Goal: Transaction & Acquisition: Purchase product/service

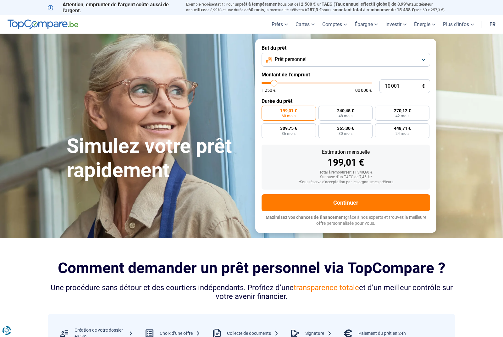
click at [492, 26] on link "fr" at bounding box center [493, 24] width 14 height 19
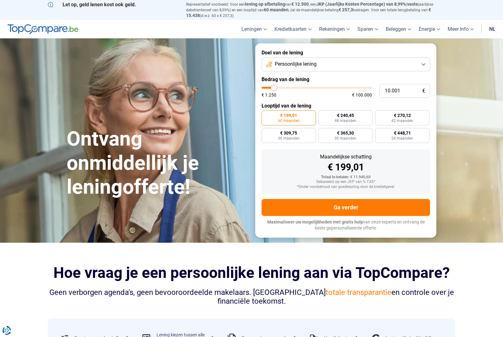
click at [493, 26] on link "nl" at bounding box center [492, 29] width 14 height 19
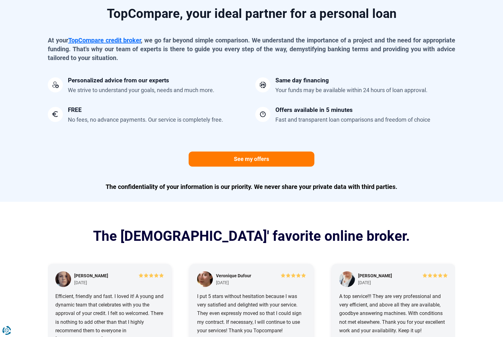
scroll to position [506, 0]
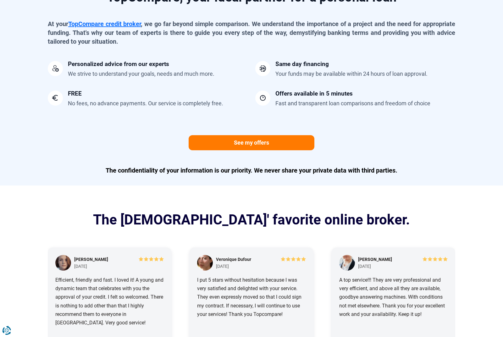
click at [238, 30] on p "At your TopCompare credit broker , we go far beyond simple comparison. We under…" at bounding box center [251, 32] width 407 height 26
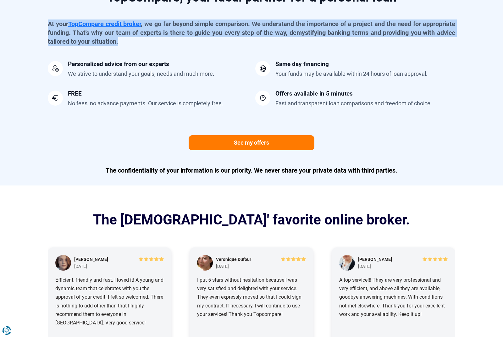
click at [216, 72] on div "Personalized advice from our experts We strive to understand your goals, needs …" at bounding box center [148, 69] width 200 height 17
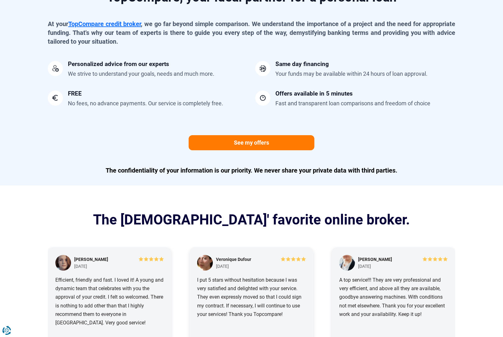
click at [216, 72] on div "Personalized advice from our experts We strive to understand your goals, needs …" at bounding box center [148, 69] width 200 height 17
click at [270, 97] on div at bounding box center [262, 98] width 15 height 15
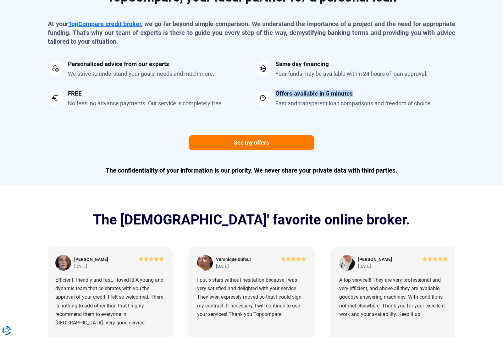
click at [276, 101] on div "Fast and transparent loan comparisons and freedom of choice" at bounding box center [352, 103] width 155 height 8
click at [285, 102] on div "Fast and transparent loan comparisons and freedom of choice" at bounding box center [352, 103] width 155 height 8
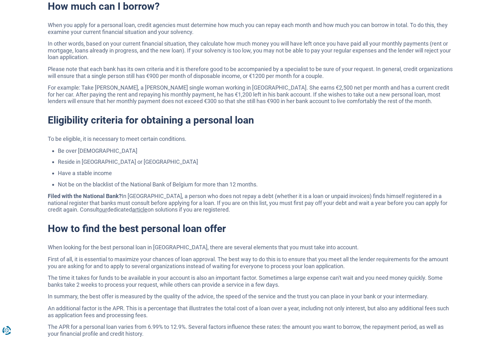
scroll to position [1381, 0]
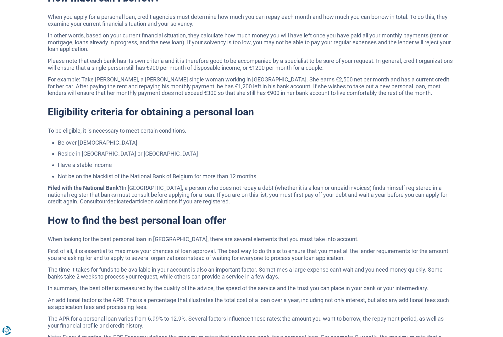
click at [209, 150] on li "Reside in Belgium or Luxembourg" at bounding box center [256, 153] width 397 height 7
click at [214, 150] on ul "Be over 18 years old Reside in Belgium or Luxembourg Have a stable income Not b…" at bounding box center [251, 159] width 407 height 40
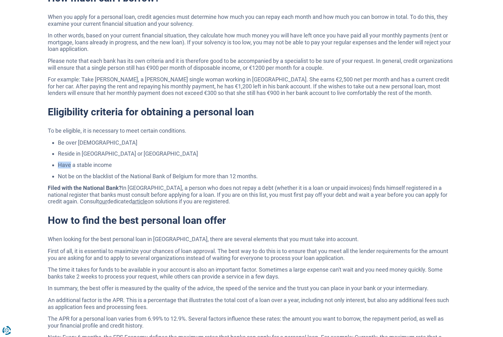
click at [214, 150] on ul "Be over 18 years old Reside in Belgium or Luxembourg Have a stable income Not b…" at bounding box center [251, 159] width 407 height 40
click at [220, 162] on li "Have a stable income" at bounding box center [256, 165] width 397 height 7
click at [235, 173] on li "Not be on the blacklist of the National Bank of Belgium for more than 12 months." at bounding box center [256, 176] width 397 height 7
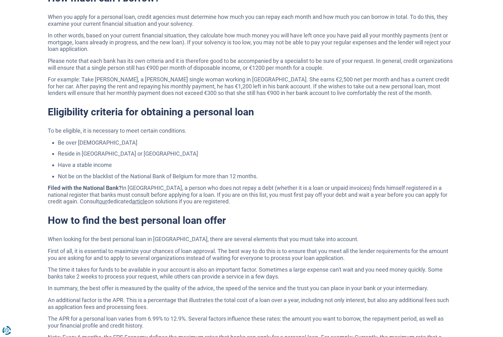
click at [235, 173] on li "Not be on the blacklist of the National Bank of Belgium for more than 12 months." at bounding box center [256, 176] width 397 height 7
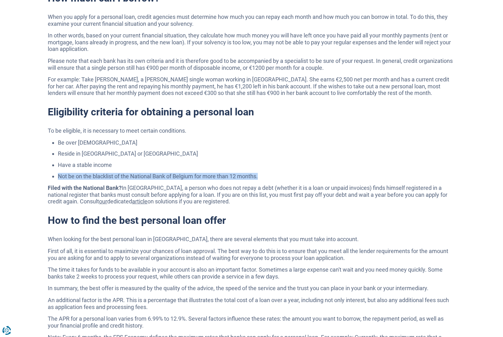
click at [232, 162] on li "Have a stable income" at bounding box center [256, 165] width 397 height 7
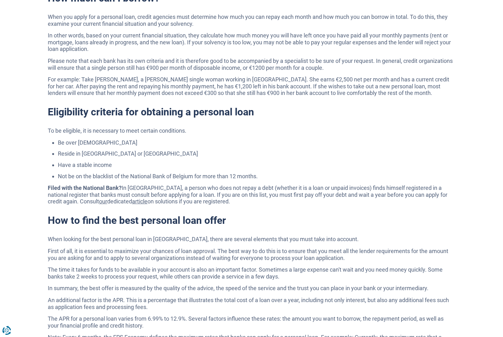
click at [232, 162] on li "Have a stable income" at bounding box center [256, 165] width 397 height 7
click at [232, 141] on ul "Be over 18 years old Reside in Belgium or Luxembourg Have a stable income Not b…" at bounding box center [251, 159] width 407 height 40
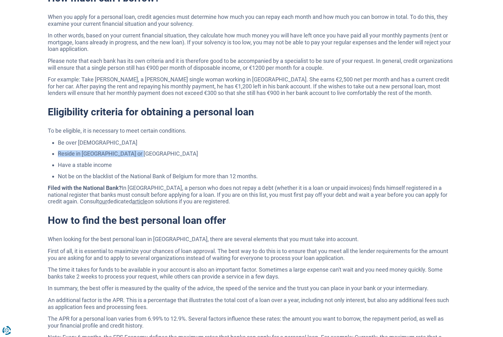
click at [235, 150] on li "Reside in Belgium or Luxembourg" at bounding box center [256, 153] width 397 height 7
click at [240, 173] on li "Not be on the blacklist of the National Bank of Belgium for more than 12 months." at bounding box center [256, 176] width 397 height 7
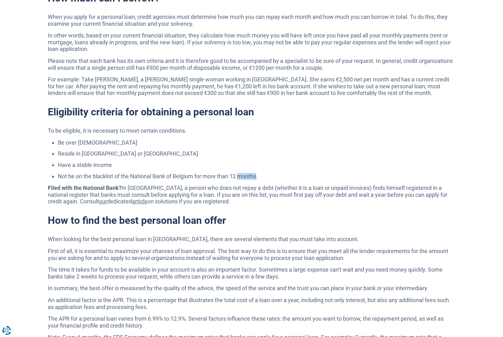
click at [240, 173] on li "Not be on the blacklist of the National Bank of Belgium for more than 12 months." at bounding box center [256, 176] width 397 height 7
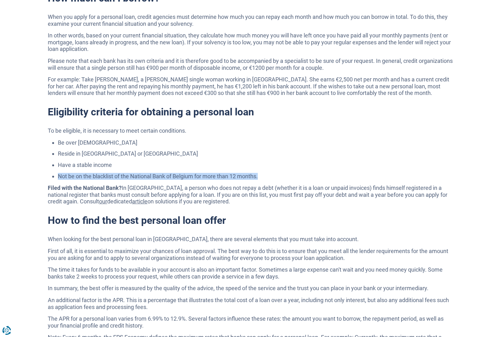
click at [243, 173] on li "Not be on the blacklist of the National Bank of Belgium for more than 12 months." at bounding box center [256, 176] width 397 height 7
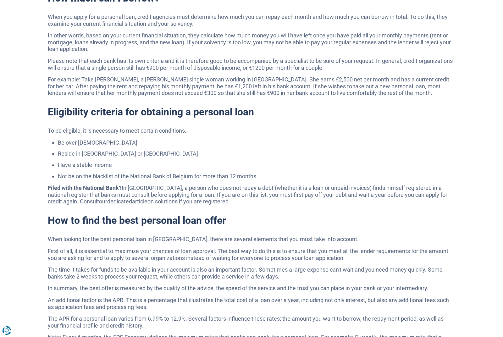
click at [243, 173] on li "Not be on the blacklist of the National Bank of Belgium for more than 12 months." at bounding box center [256, 176] width 397 height 7
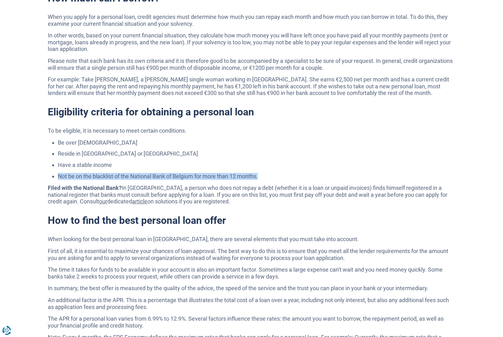
click at [250, 173] on li "Not be on the blacklist of the National Bank of Belgium for more than 12 months." at bounding box center [256, 176] width 397 height 7
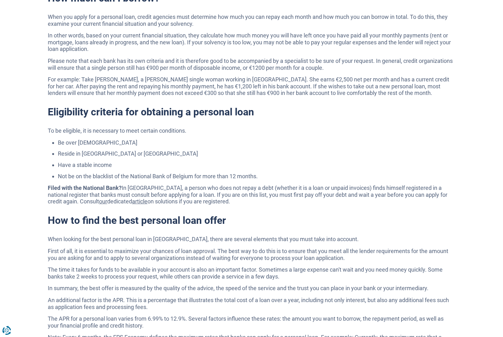
click at [250, 173] on li "Not be on the blacklist of the National Bank of Belgium for more than 12 months." at bounding box center [256, 176] width 397 height 7
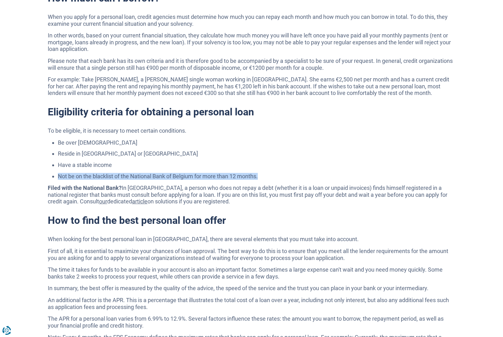
click at [250, 185] on p "Filed with the National Bank? In Belgium, a person who does not repay a debt (w…" at bounding box center [251, 195] width 407 height 20
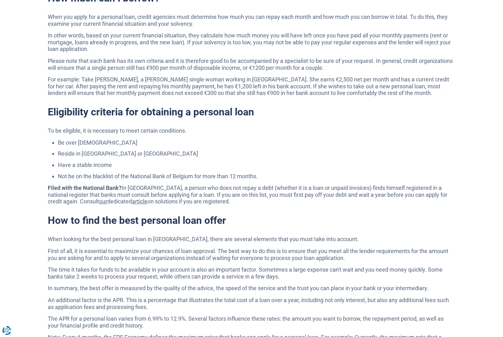
click at [250, 185] on p "Filed with the National Bank? In Belgium, a person who does not repay a debt (w…" at bounding box center [251, 195] width 407 height 20
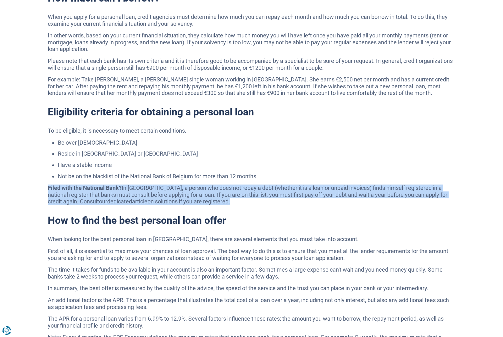
click at [244, 173] on li "Not be on the blacklist of the National Bank of Belgium for more than 12 months." at bounding box center [256, 176] width 397 height 7
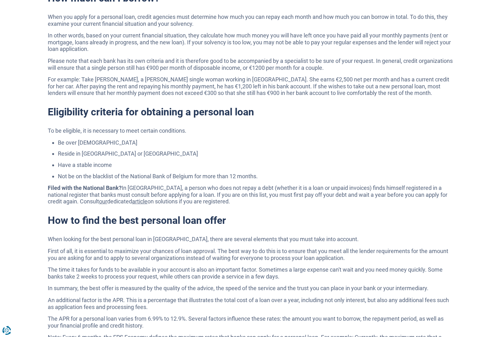
click at [244, 173] on li "Not be on the blacklist of the National Bank of Belgium for more than 12 months." at bounding box center [256, 176] width 397 height 7
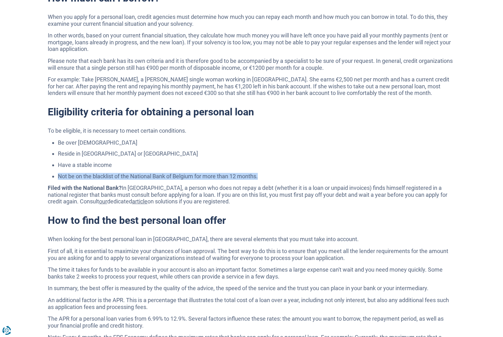
click at [247, 173] on li "Not be on the blacklist of the National Bank of Belgium for more than 12 months." at bounding box center [256, 176] width 397 height 7
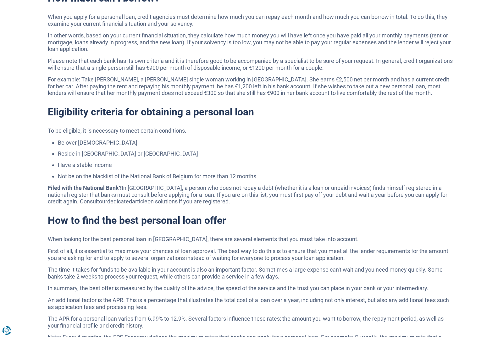
click at [247, 173] on li "Not be on the blacklist of the National Bank of Belgium for more than 12 months." at bounding box center [256, 176] width 397 height 7
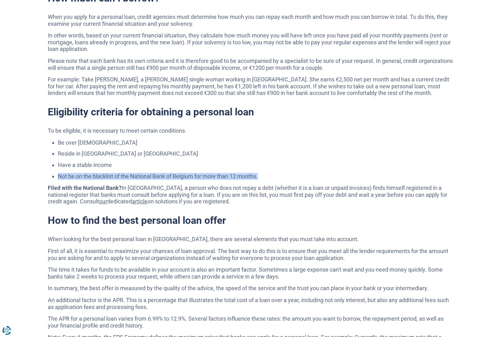
click at [248, 185] on p "Filed with the National Bank? In Belgium, a person who does not repay a debt (w…" at bounding box center [251, 195] width 407 height 20
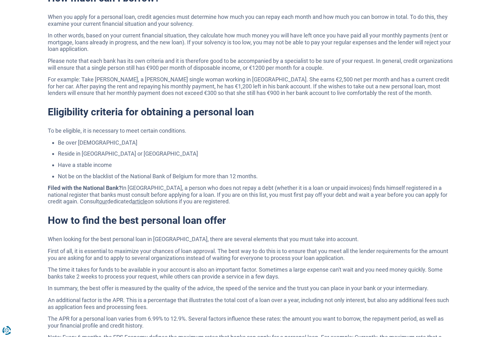
click at [248, 185] on p "Filed with the National Bank? In Belgium, a person who does not repay a debt (w…" at bounding box center [251, 195] width 407 height 20
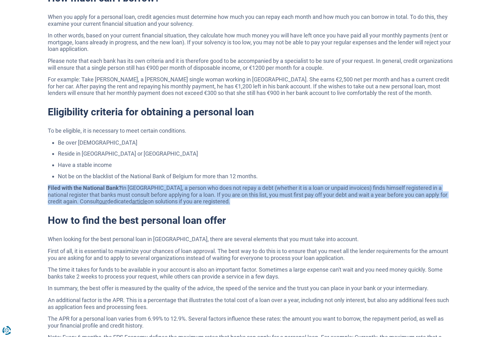
click at [243, 173] on li "Not be on the blacklist of the National Bank of Belgium for more than 12 months." at bounding box center [256, 176] width 397 height 7
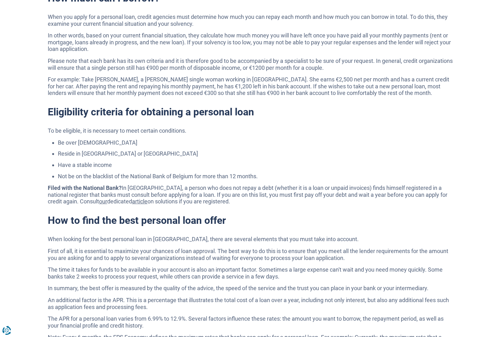
click at [243, 173] on li "Not be on the blacklist of the National Bank of Belgium for more than 12 months." at bounding box center [256, 176] width 397 height 7
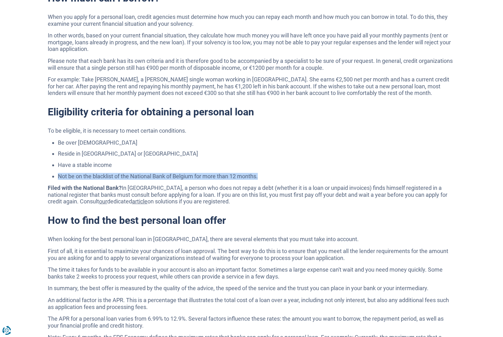
click at [244, 185] on p "Filed with the National Bank? In Belgium, a person who does not repay a debt (w…" at bounding box center [251, 195] width 407 height 20
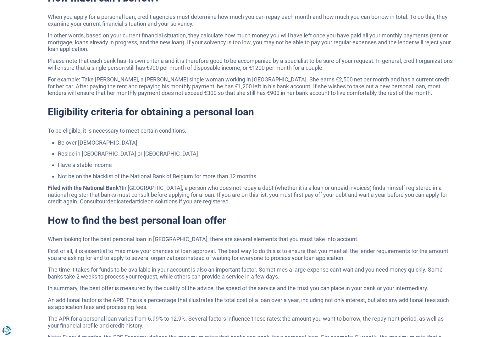
click at [244, 185] on p "Filed with the National Bank? In Belgium, a person who does not repay a debt (w…" at bounding box center [251, 195] width 407 height 20
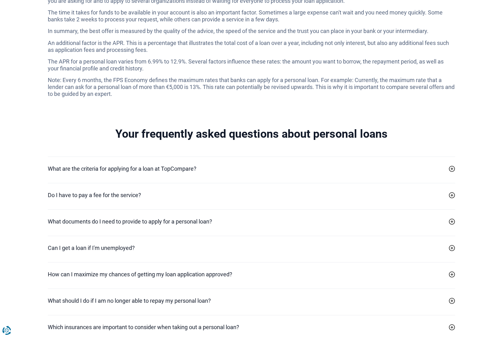
scroll to position [1643, 0]
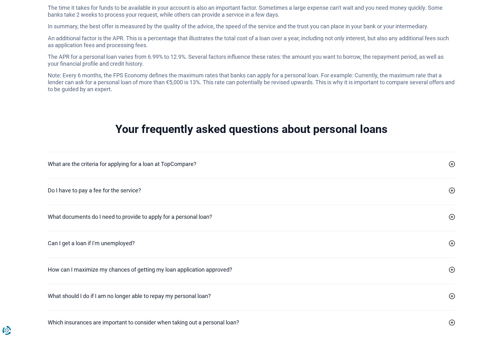
type input "10000"
click at [208, 213] on h2 "What documents do I need to provide to apply for a personal loan?" at bounding box center [130, 217] width 164 height 8
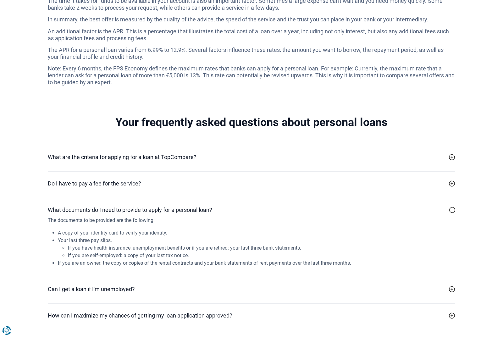
scroll to position [1651, 0]
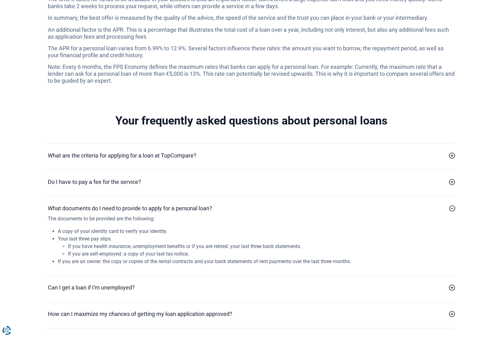
click at [190, 258] on li "If you are an owner: the copy or copies of the rental contracts and your bank s…" at bounding box center [256, 262] width 397 height 8
click at [189, 258] on li "If you are an owner: the copy or copies of the rental contracts and your bank s…" at bounding box center [256, 262] width 397 height 8
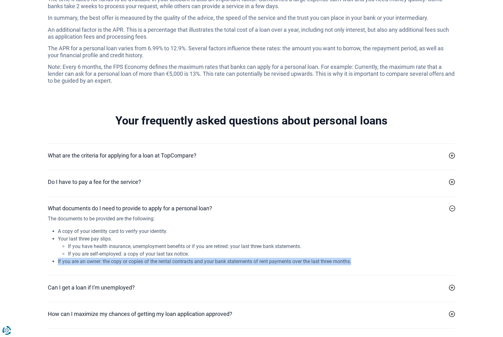
click at [189, 258] on li "If you are an owner: the copy or copies of the rental contracts and your bank s…" at bounding box center [256, 262] width 397 height 8
click at [192, 250] on li "If you are self-employed: a copy of your last tax notice." at bounding box center [261, 254] width 387 height 8
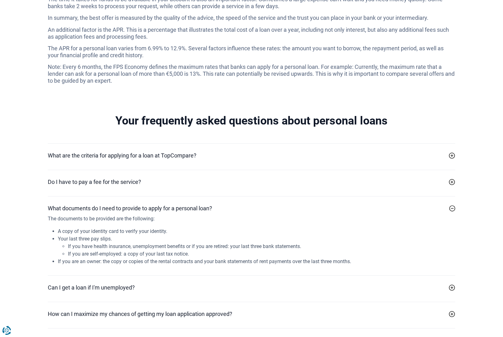
click at [192, 250] on li "If you are self-employed: a copy of your last tax notice." at bounding box center [261, 254] width 387 height 8
click at [207, 243] on li "If you have health insurance, unemployment benefits or if you are retired: your…" at bounding box center [261, 247] width 387 height 8
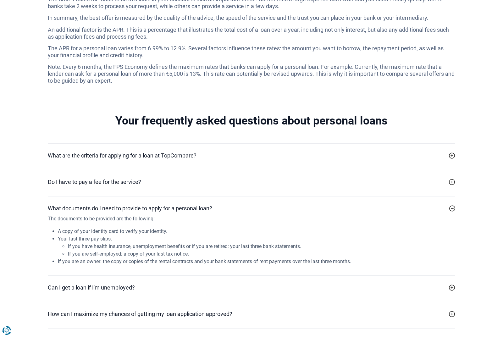
click at [207, 243] on li "If you have health insurance, unemployment benefits or if you are retired: your…" at bounding box center [261, 247] width 387 height 8
click at [203, 235] on li "Your last three pay slips. If you have health insurance, unemployment benefits …" at bounding box center [256, 246] width 397 height 23
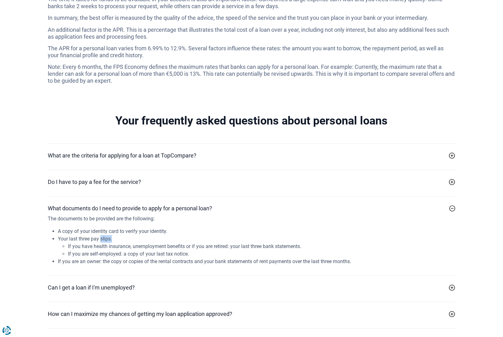
click at [203, 235] on li "Your last three pay slips. If you have health insurance, unemployment benefits …" at bounding box center [256, 246] width 397 height 23
click at [200, 228] on li "A copy of your identity card to verify your identity." at bounding box center [256, 232] width 397 height 8
click at [193, 228] on li "A copy of your identity card to verify your identity." at bounding box center [256, 232] width 397 height 8
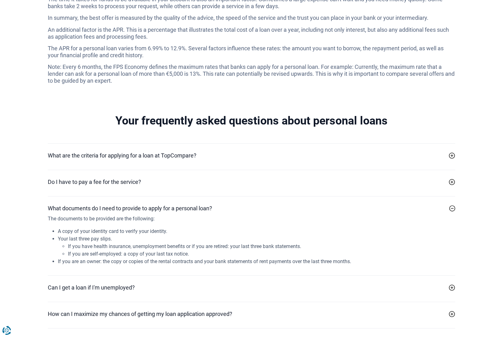
click at [193, 228] on li "A copy of your identity card to verify your identity." at bounding box center [256, 232] width 397 height 8
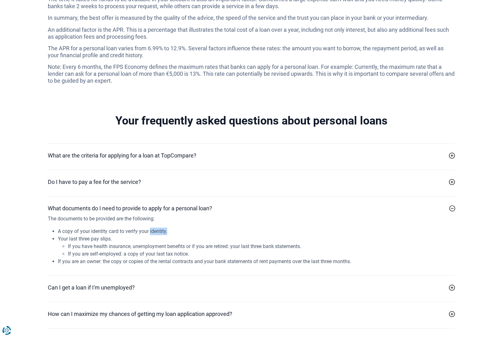
click at [193, 228] on li "A copy of your identity card to verify your identity." at bounding box center [256, 232] width 397 height 8
click at [198, 235] on li "Your last three pay slips. If you have health insurance, unemployment benefits …" at bounding box center [256, 246] width 397 height 23
click at [213, 243] on li "If you have health insurance, unemployment benefits or if you are retired: your…" at bounding box center [261, 247] width 387 height 8
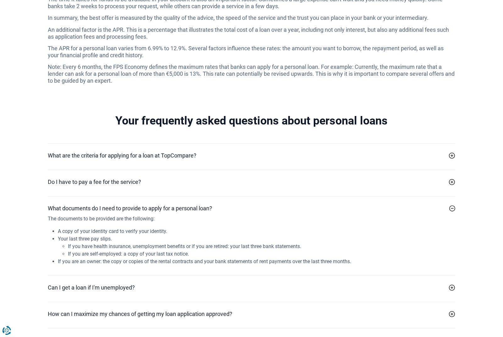
click at [213, 243] on li "If you have health insurance, unemployment benefits or if you are retired: your…" at bounding box center [261, 247] width 387 height 8
click at [160, 258] on li "If you are an owner: the copy or copies of the rental contracts and your bank s…" at bounding box center [256, 262] width 397 height 8
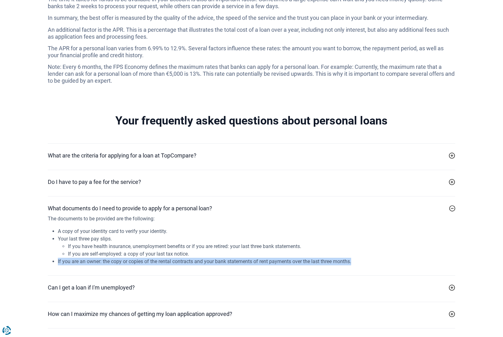
click at [159, 250] on li "If you are self-employed: a copy of your last tax notice." at bounding box center [261, 254] width 387 height 8
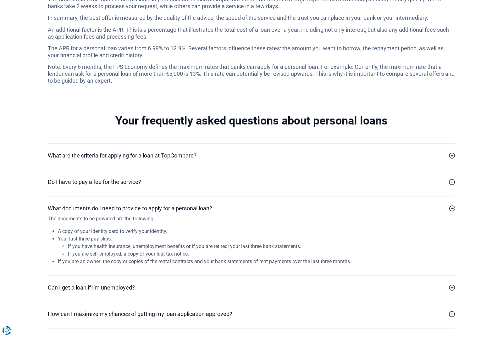
click at [159, 250] on li "If you are self-employed: a copy of your last tax notice." at bounding box center [261, 254] width 387 height 8
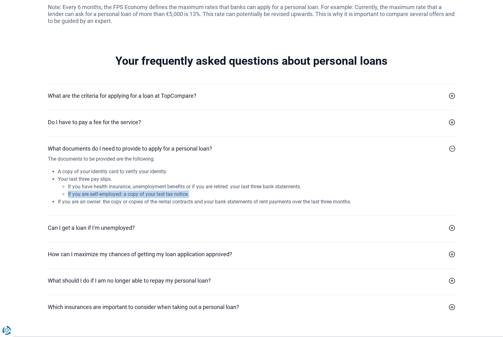
scroll to position [1714, 0]
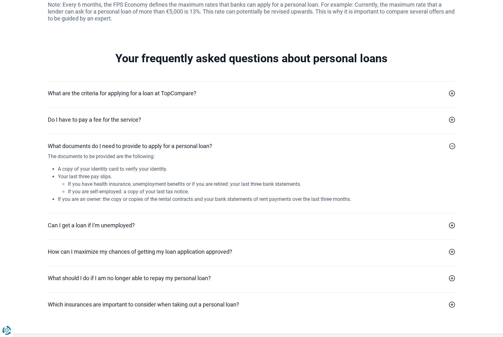
click at [160, 219] on div "Can I get a loan if I'm unemployed? Il est possible d'obtenir un prêt personnel…" at bounding box center [251, 226] width 407 height 26
click at [451, 222] on icon at bounding box center [452, 225] width 6 height 6
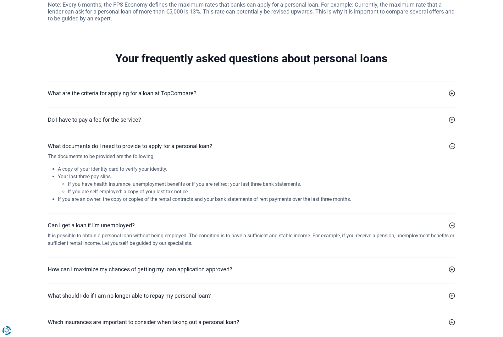
click at [451, 222] on icon at bounding box center [452, 225] width 6 height 6
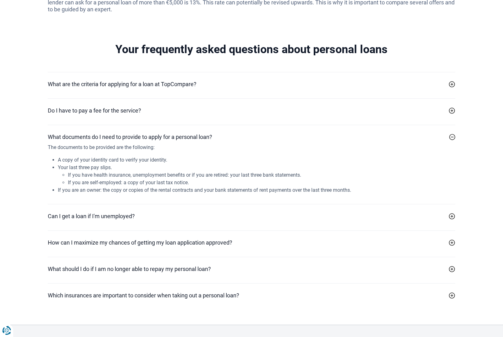
scroll to position [1724, 0]
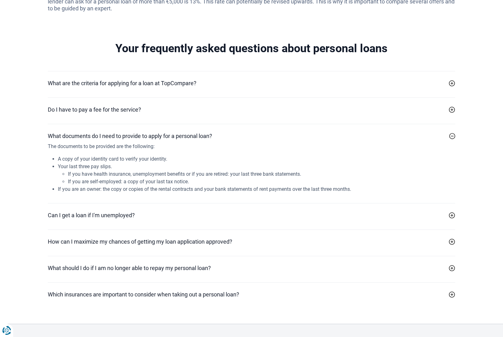
click at [451, 265] on icon at bounding box center [452, 268] width 6 height 6
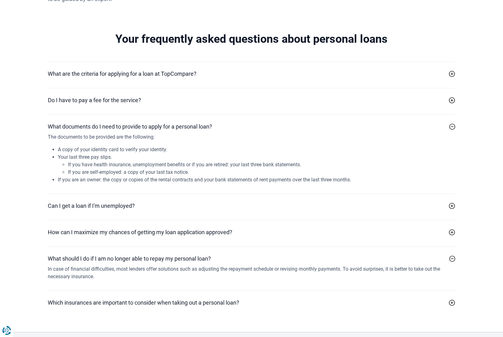
scroll to position [1734, 0]
click at [454, 255] on icon at bounding box center [452, 258] width 6 height 6
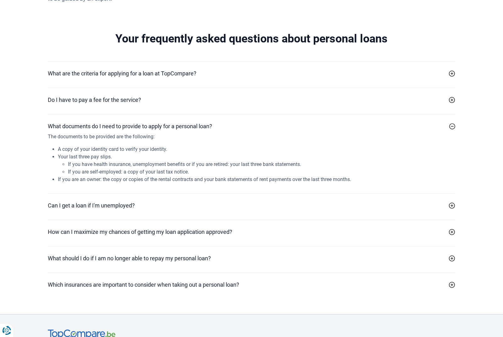
click at [451, 282] on icon at bounding box center [452, 285] width 6 height 6
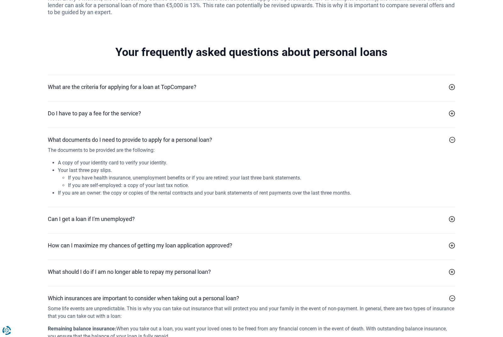
scroll to position [1716, 0]
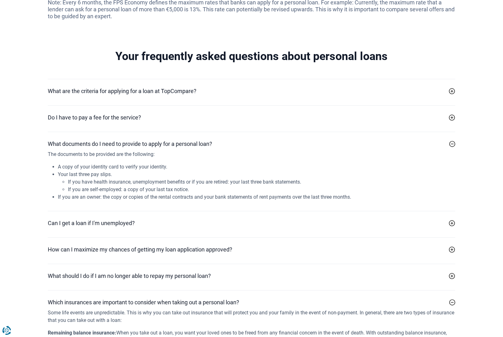
click at [457, 79] on div "What are the criteria for applying for a loan at TopCompare? Il n'y a pas de cr…" at bounding box center [251, 229] width 415 height 301
click at [452, 88] on icon at bounding box center [452, 91] width 6 height 6
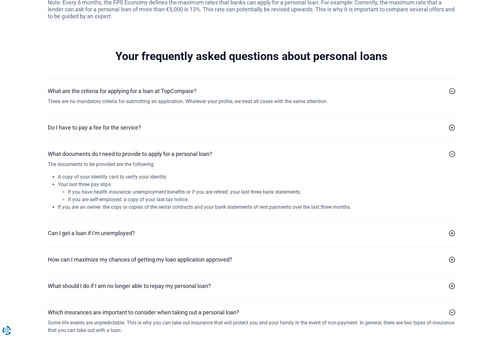
click at [259, 98] on div "There are no mandatory criteria for submitting an application. Whatever your pr…" at bounding box center [251, 102] width 407 height 8
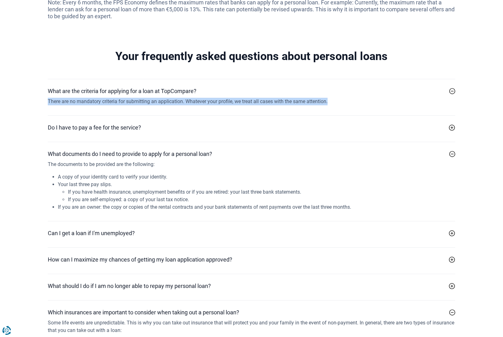
click at [98, 161] on div "The documents to be provided are the following: A copy of your identity card to…" at bounding box center [251, 186] width 407 height 50
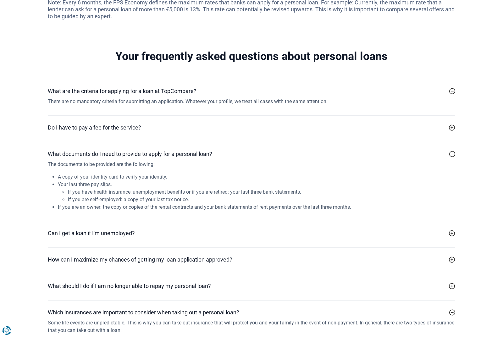
click at [98, 161] on div "The documents to be provided are the following: A copy of your identity card to…" at bounding box center [251, 186] width 407 height 50
click at [98, 161] on p "The documents to be provided are the following:" at bounding box center [251, 165] width 407 height 8
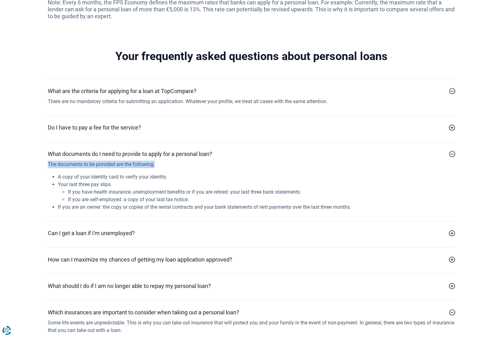
click at [100, 173] on li "A copy of your identity card to verify your identity." at bounding box center [256, 177] width 397 height 8
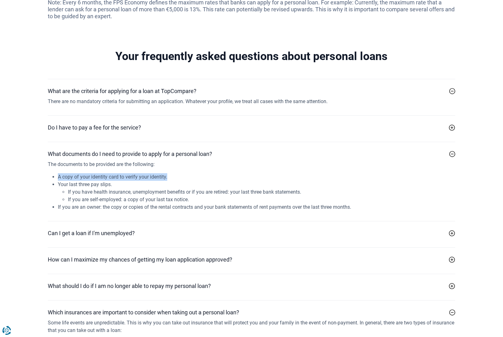
click at [117, 188] on li "If you have health insurance, unemployment benefits or if you are retired: your…" at bounding box center [261, 192] width 387 height 8
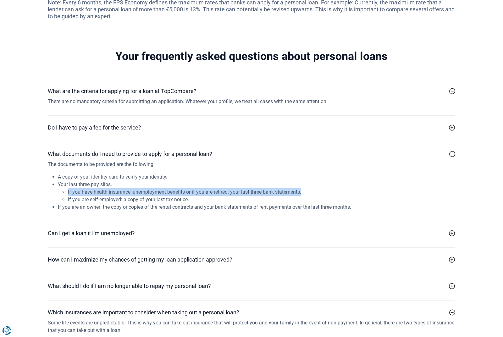
click at [124, 196] on li "If you are self-employed: a copy of your last tax notice." at bounding box center [261, 200] width 387 height 8
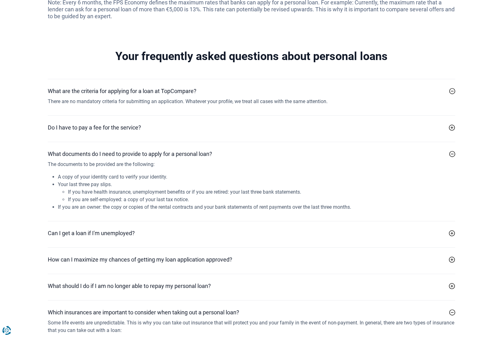
click at [124, 196] on li "If you are self-employed: a copy of your last tax notice." at bounding box center [261, 200] width 387 height 8
click at [135, 196] on li "If you are self-employed: a copy of your last tax notice." at bounding box center [261, 200] width 387 height 8
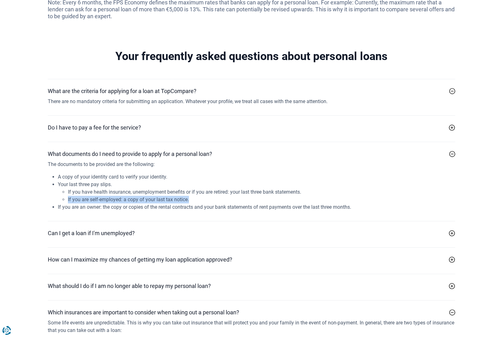
click at [135, 196] on li "If you are self-employed: a copy of your last tax notice." at bounding box center [261, 200] width 387 height 8
click at [135, 188] on li "If you have health insurance, unemployment benefits or if you are retired: your…" at bounding box center [261, 192] width 387 height 8
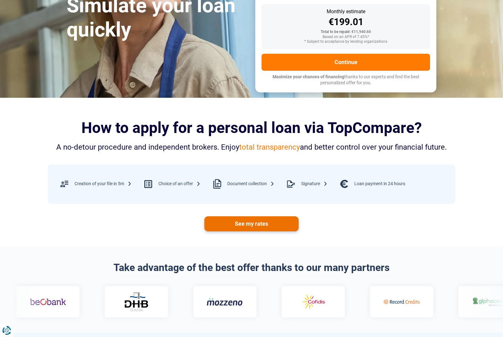
scroll to position [125, 0]
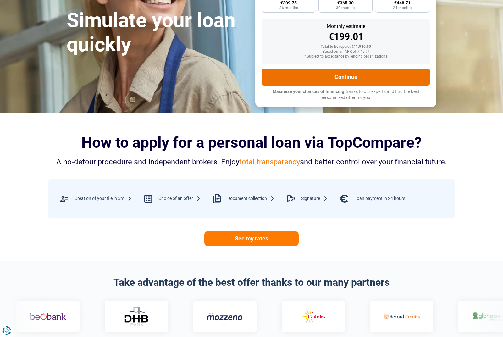
click at [329, 75] on button "Continue" at bounding box center [346, 77] width 169 height 17
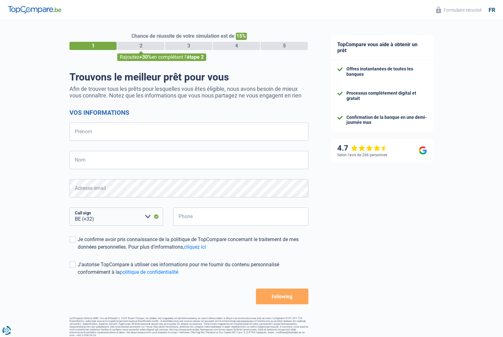
select select "32"
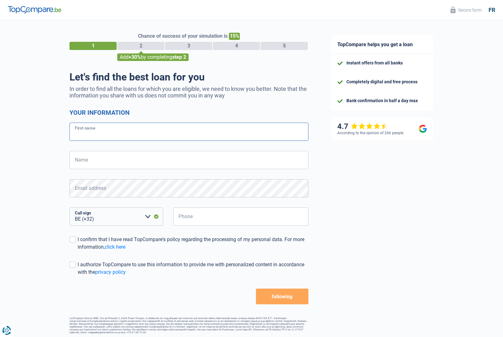
click at [100, 133] on input "First name" at bounding box center [188, 132] width 239 height 18
type input "Serhan Daver"
type input "KIYMAZ"
select select "352"
click at [213, 220] on input "Phone" at bounding box center [240, 216] width 135 height 18
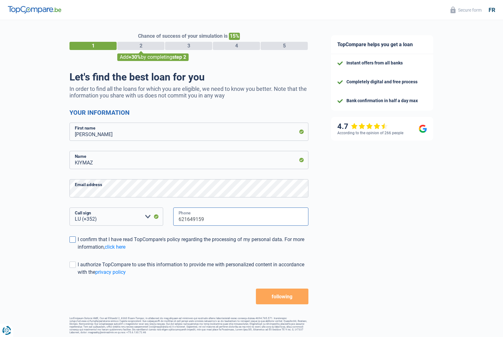
type input "621649159"
click at [69, 237] on span at bounding box center [72, 239] width 6 height 6
click at [78, 251] on input "I confirm that I have read TopCompare's policy regarding the processing of my p…" at bounding box center [78, 251] width 0 height 0
click at [275, 296] on button "following" at bounding box center [282, 297] width 53 height 16
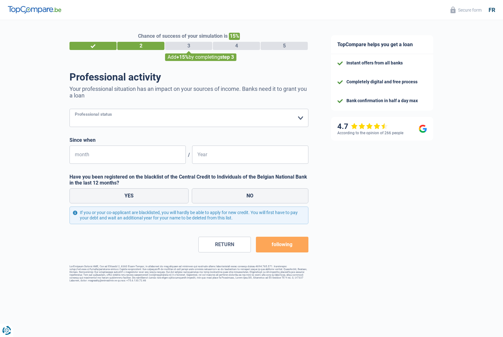
select select "privateEmployee"
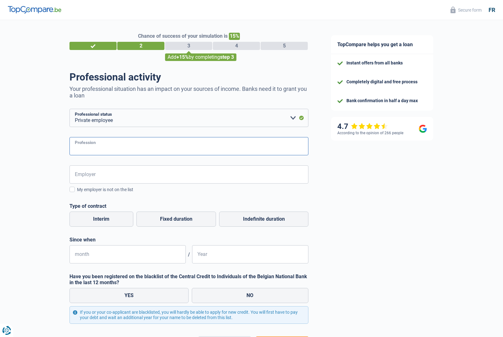
click at [147, 148] on input "Profession" at bounding box center [188, 146] width 239 height 18
type input "CTO"
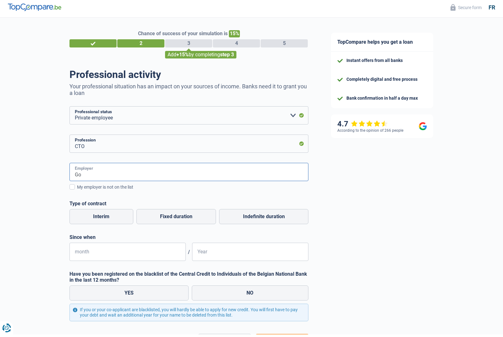
type input "Go a"
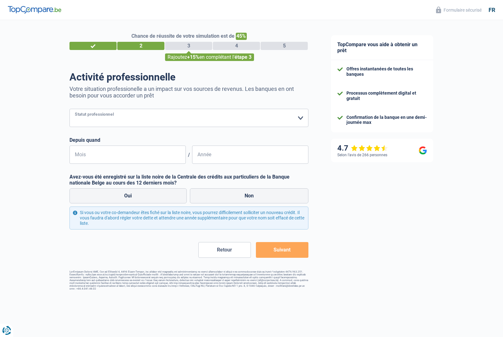
select select "privateEmployee"
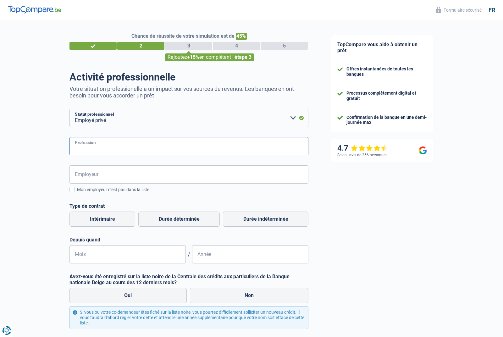
click at [94, 150] on input "Profession" at bounding box center [188, 146] width 239 height 18
click at [107, 174] on input "Employeur" at bounding box center [188, 174] width 239 height 18
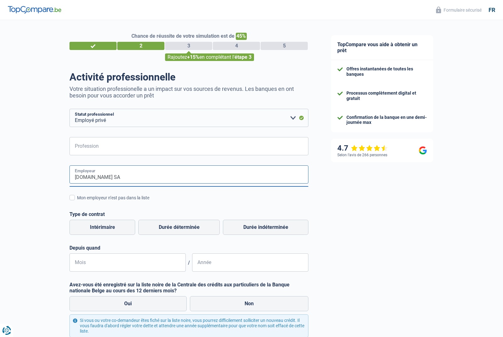
type input "[DOMAIN_NAME] SA"
click at [166, 152] on input "Profession" at bounding box center [188, 146] width 239 height 18
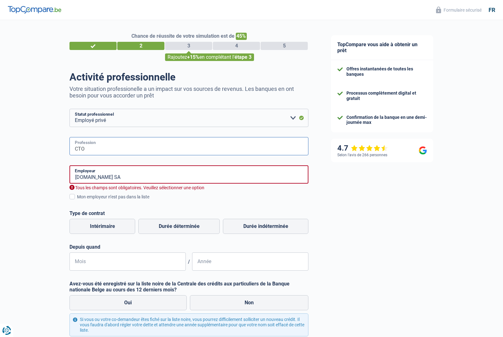
type input "CTO"
click at [99, 173] on input "[DOMAIN_NAME] SA" at bounding box center [188, 174] width 239 height 18
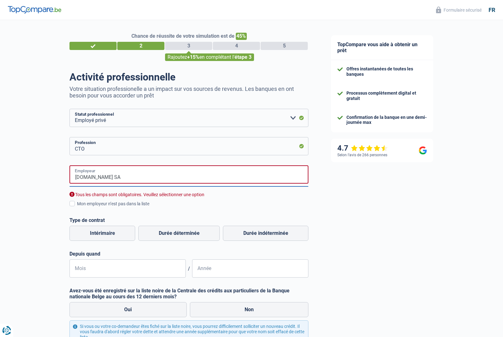
click at [99, 173] on input "[DOMAIN_NAME] SA" at bounding box center [188, 174] width 239 height 18
click at [2, 228] on div "Chance de réussite de votre simulation est de 45% 1 2 3 4 5 Rajoutez +15% en co…" at bounding box center [160, 212] width 320 height 389
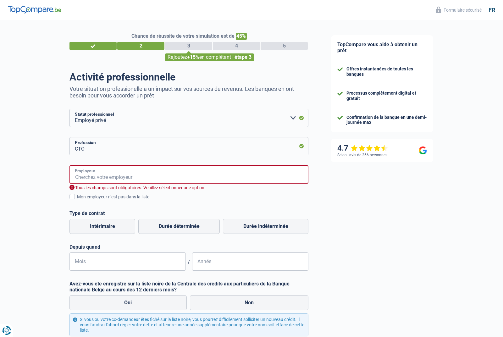
click at [93, 175] on input "Employeur" at bounding box center [188, 174] width 239 height 18
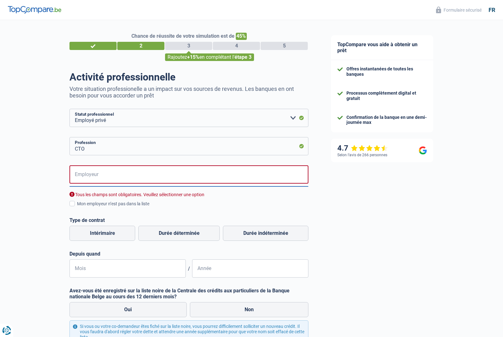
click at [72, 206] on span at bounding box center [71, 203] width 5 height 5
click at [77, 207] on input "Mon employeur n’est pas dans la liste" at bounding box center [77, 207] width 0 height 0
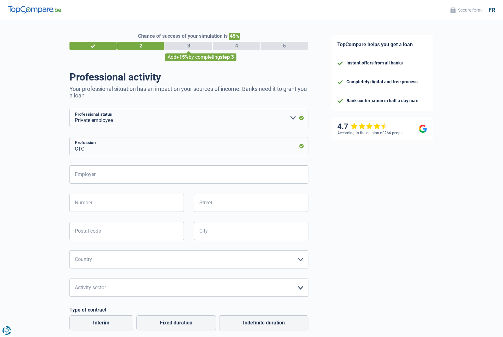
scroll to position [4, 0]
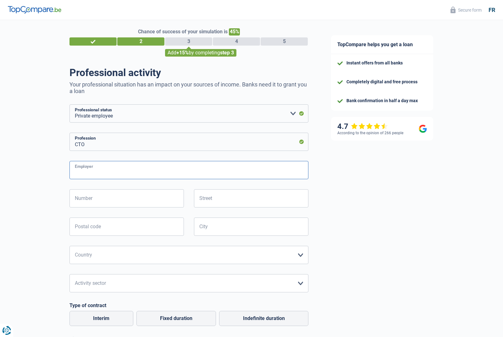
click at [161, 170] on input "Employer" at bounding box center [188, 170] width 239 height 18
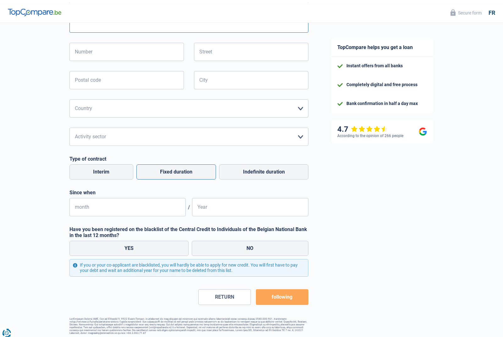
scroll to position [154, 0]
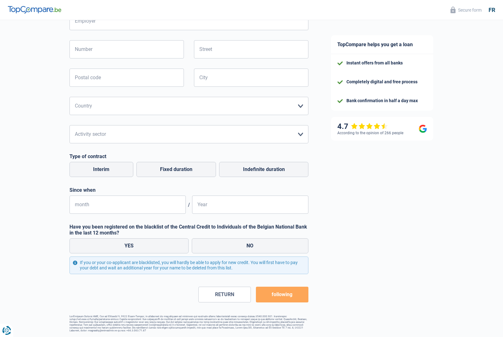
click at [274, 165] on div "Employer Tous les champs sont obligatoires. Veuillez fournir une réponse plus l…" at bounding box center [188, 113] width 239 height 202
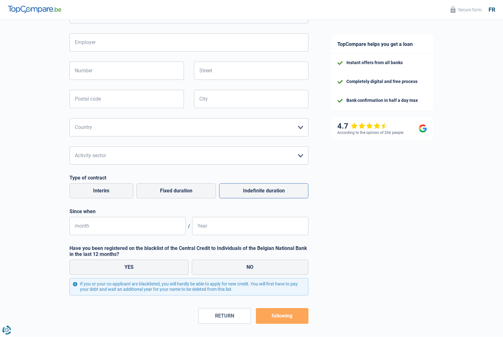
click at [263, 192] on label "Indefinite duration" at bounding box center [263, 191] width 89 height 15
click at [263, 192] on input "Indefinite duration" at bounding box center [263, 191] width 89 height 15
radio input "true"
click at [134, 224] on input "month" at bounding box center [127, 226] width 116 height 18
type input "02"
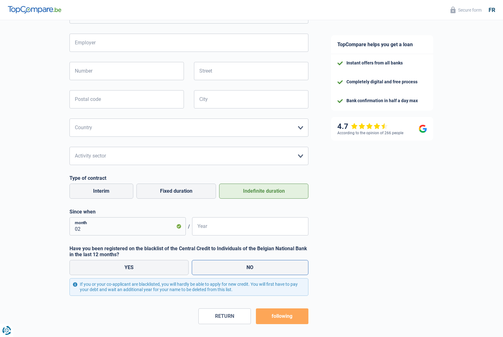
click at [230, 275] on label "NO" at bounding box center [250, 267] width 117 height 15
click at [230, 275] on input "NO" at bounding box center [250, 267] width 117 height 15
radio input "true"
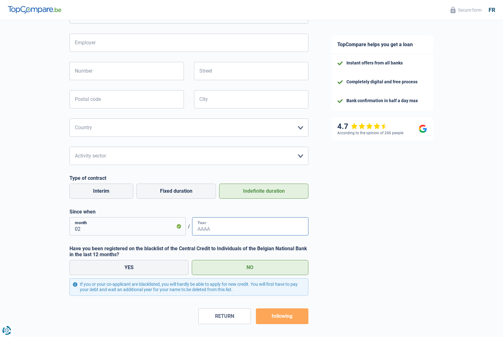
click at [233, 219] on input "Year" at bounding box center [250, 226] width 116 height 18
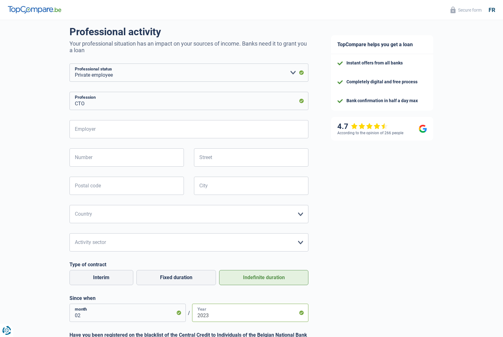
scroll to position [35, 0]
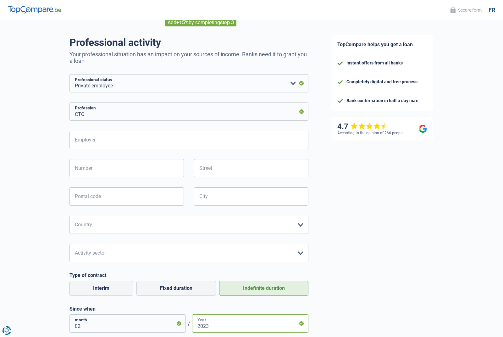
type input "2023"
click at [203, 134] on input "Employer" at bounding box center [188, 140] width 239 height 18
drag, startPoint x: 224, startPoint y: 150, endPoint x: 224, endPoint y: 146, distance: 4.1
click at [224, 150] on div "[DOMAIN_NAME] Employer Number Tous les champs sont obligatoires. Veuillez fourn…" at bounding box center [188, 232] width 239 height 202
click at [224, 145] on input "[DOMAIN_NAME]" at bounding box center [188, 140] width 239 height 18
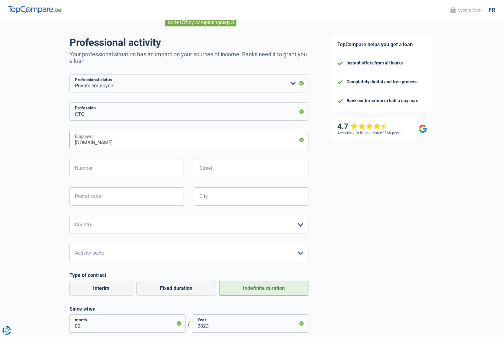
click at [224, 143] on input "[DOMAIN_NAME]" at bounding box center [188, 140] width 239 height 18
type input "[DOMAIN_NAME] SA"
click at [124, 179] on div "Number Tous les champs sont obligatoires. Veuillez fournir une réponse plus lon…" at bounding box center [127, 173] width 124 height 28
click at [130, 180] on div "Number Tous les champs sont obligatoires. Veuillez fournir une réponse plus lon…" at bounding box center [127, 173] width 124 height 28
click at [138, 169] on input "Number" at bounding box center [126, 168] width 114 height 18
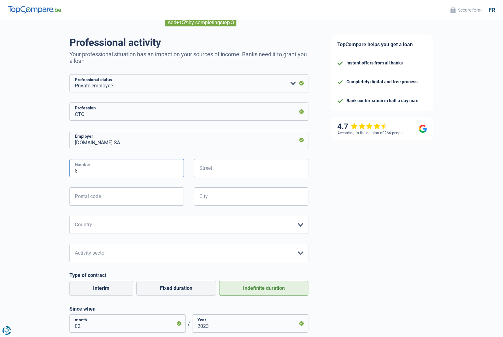
type input "8"
paste input "[GEOGRAPHIC_DATA]"
type input "[GEOGRAPHIC_DATA]"
drag, startPoint x: 114, startPoint y: 201, endPoint x: 118, endPoint y: 201, distance: 3.5
click at [114, 201] on input "Postal code" at bounding box center [126, 196] width 114 height 18
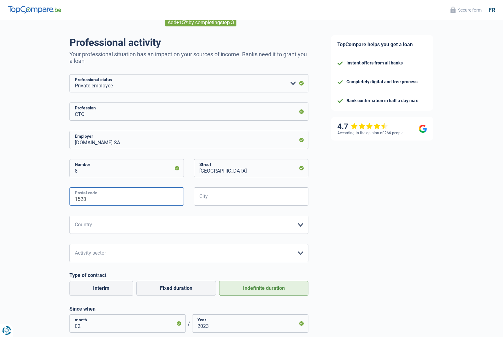
type input "1528"
type input "[GEOGRAPHIC_DATA]"
select select "LU"
select select "smallCompanies"
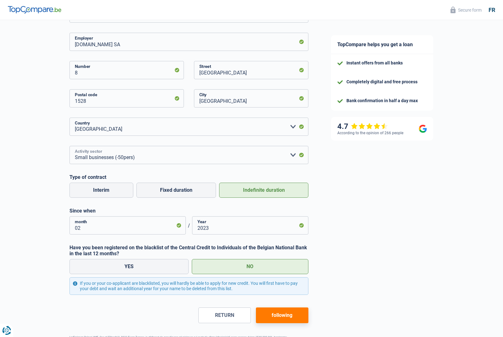
scroll to position [132, 0]
click at [290, 313] on button "following" at bounding box center [282, 316] width 53 height 16
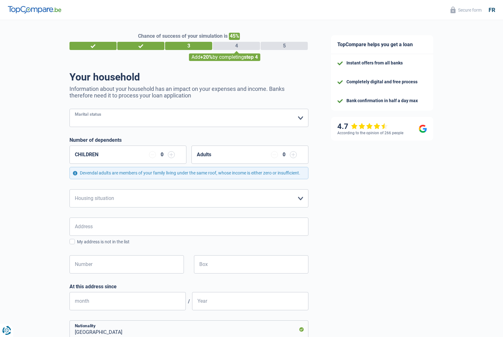
select select "married"
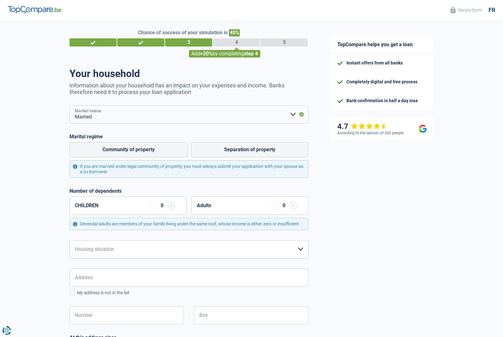
scroll to position [19, 0]
